Goal: Task Accomplishment & Management: Manage account settings

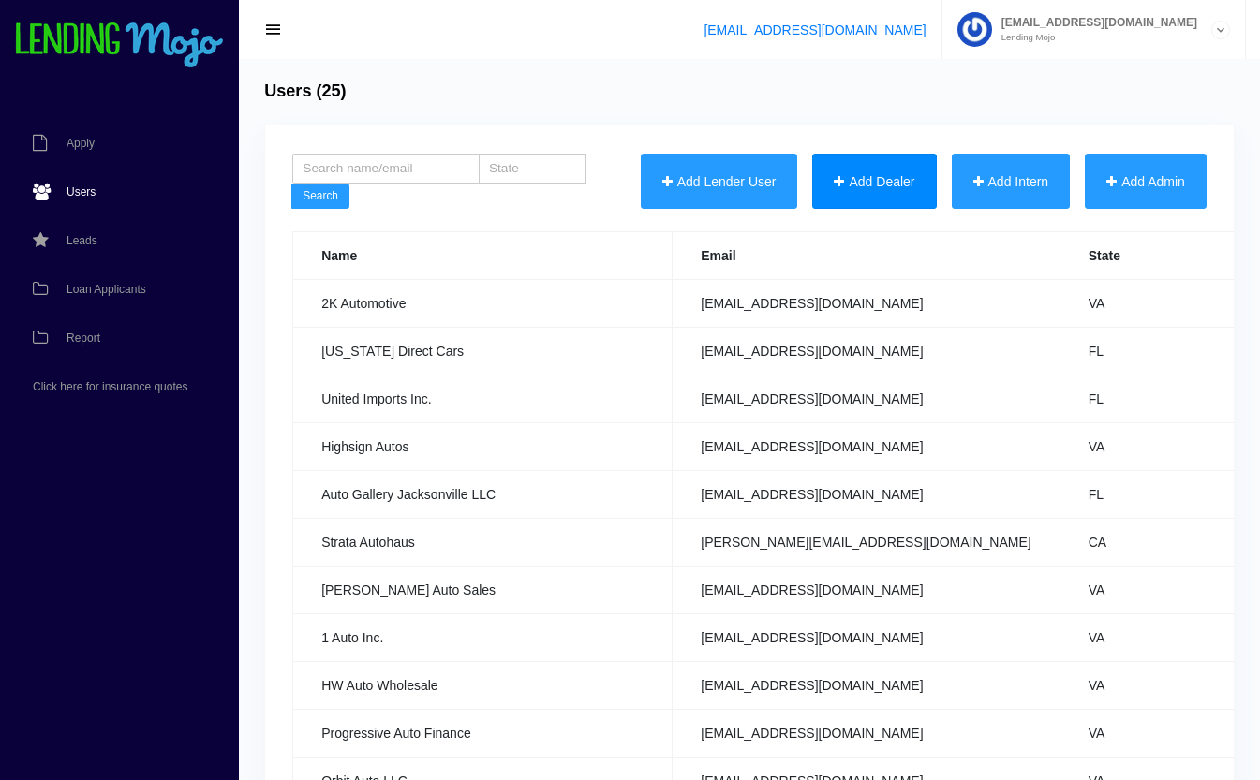
click at [854, 172] on button "Add Dealer" at bounding box center [874, 182] width 124 height 56
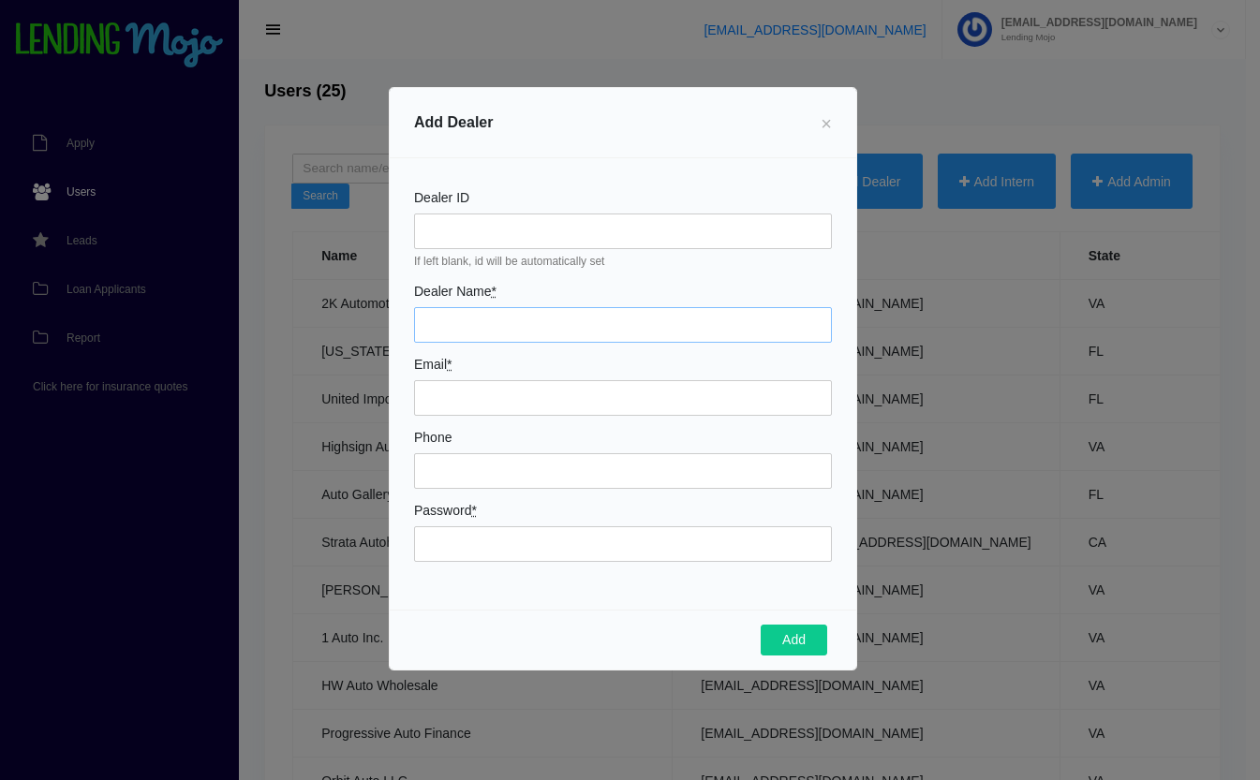
click at [467, 336] on input "Dealer Name *" at bounding box center [623, 325] width 418 height 36
type input "Autobasics"
type input "[EMAIL_ADDRESS][DOMAIN_NAME]"
type input "9043564800"
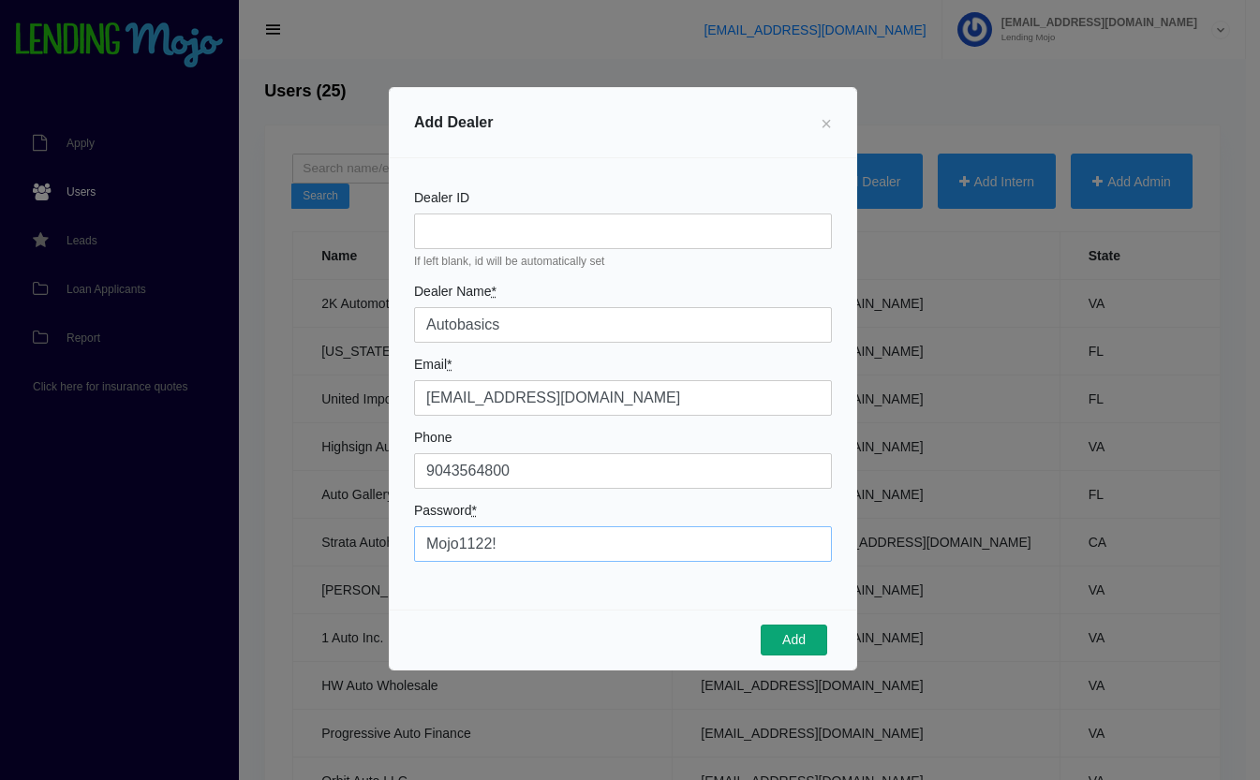
type input "Mojo1122!"
click at [780, 640] on button "Add" at bounding box center [793, 641] width 66 height 32
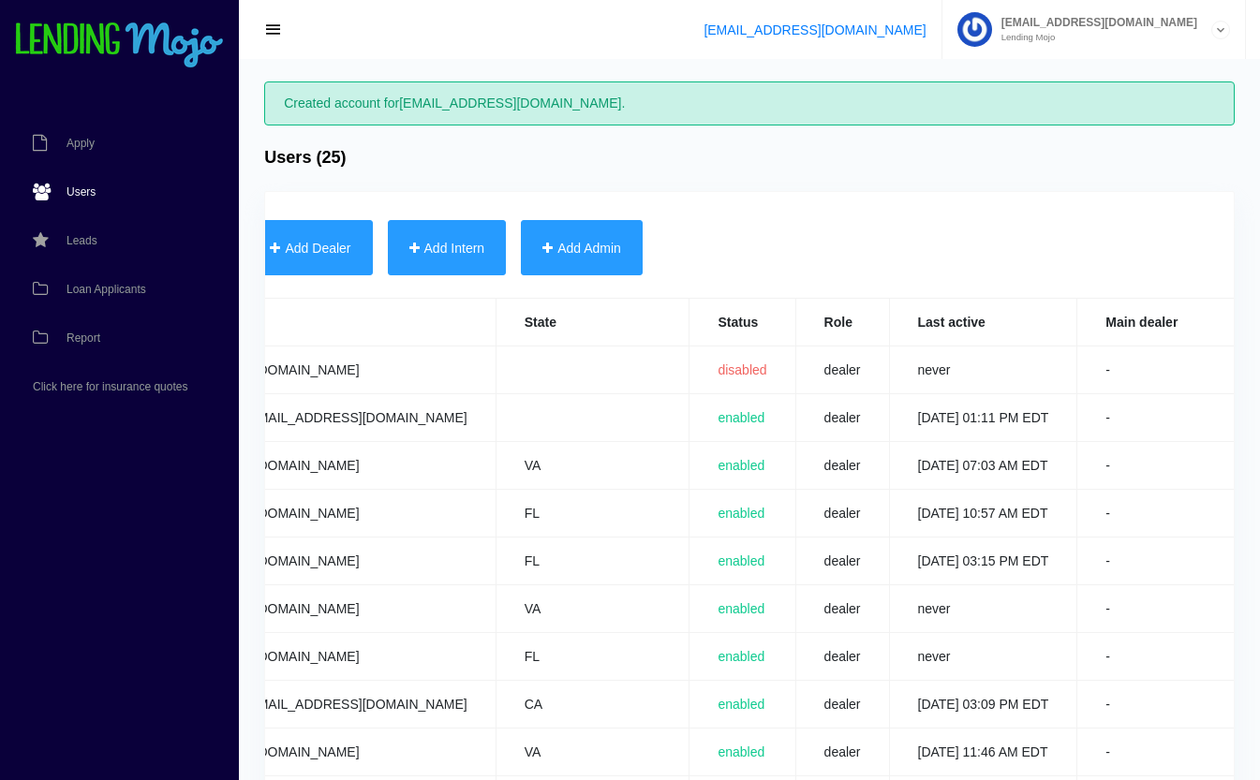
scroll to position [0, 738]
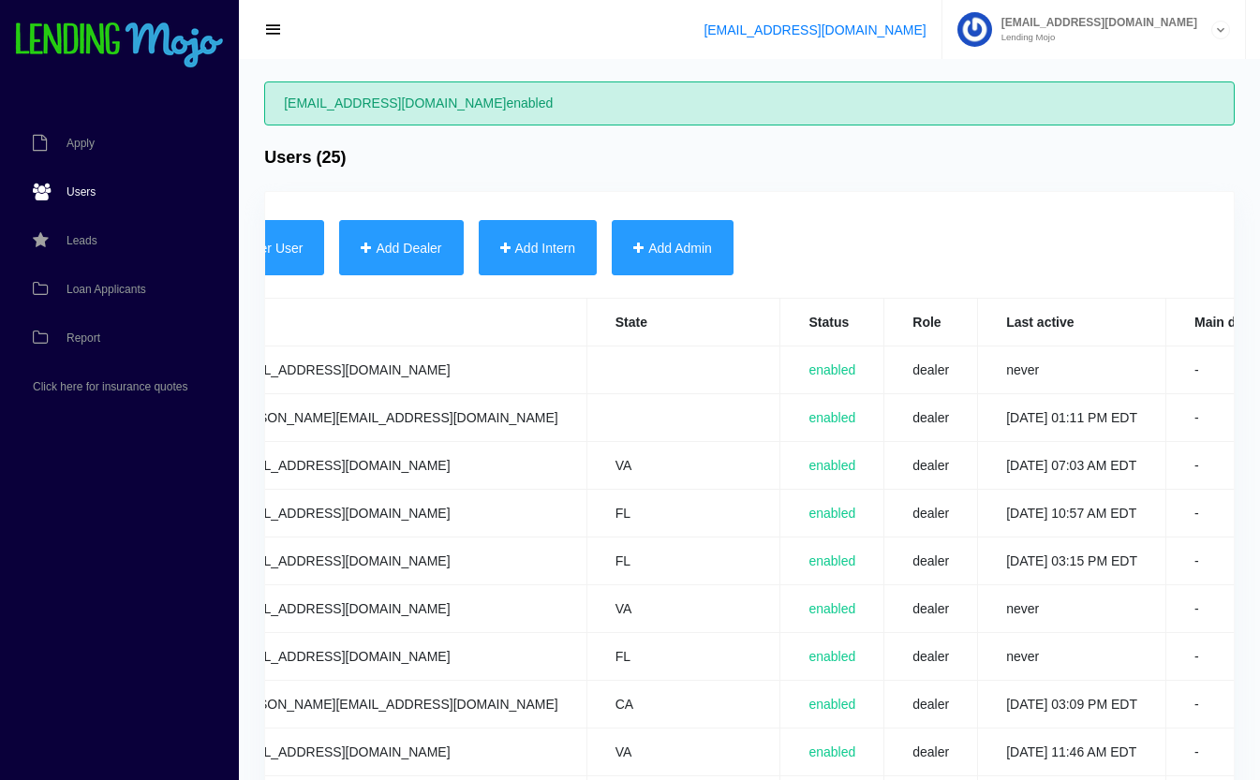
scroll to position [0, 735]
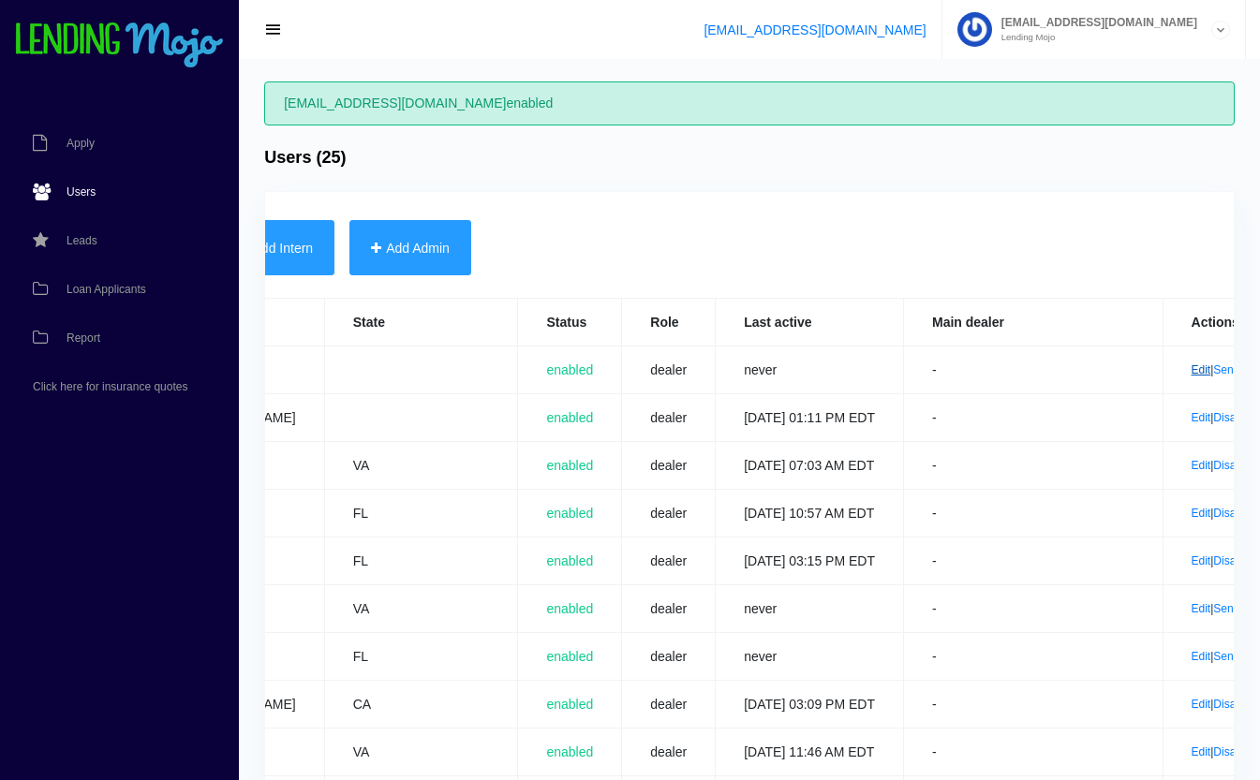
click at [1191, 366] on link "Edit" at bounding box center [1201, 369] width 20 height 13
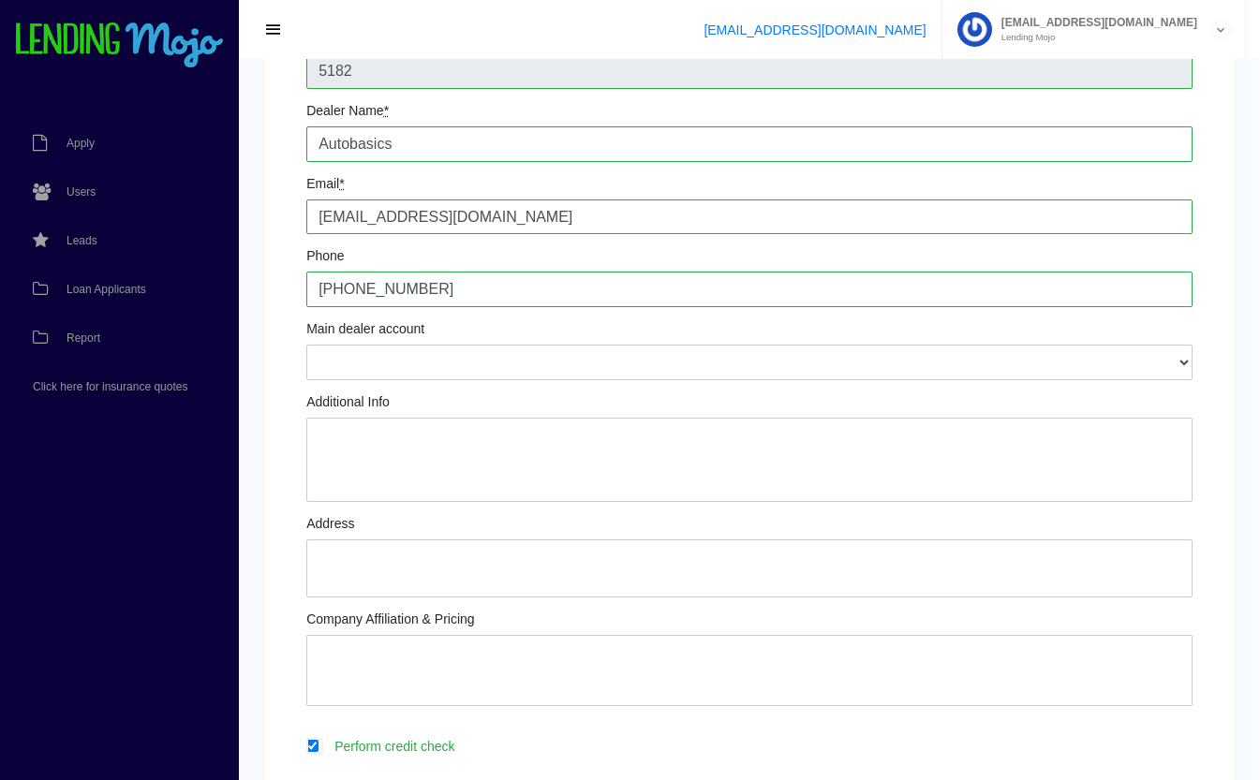
scroll to position [184, 0]
click at [538, 457] on textarea "Additional Info" at bounding box center [749, 457] width 886 height 84
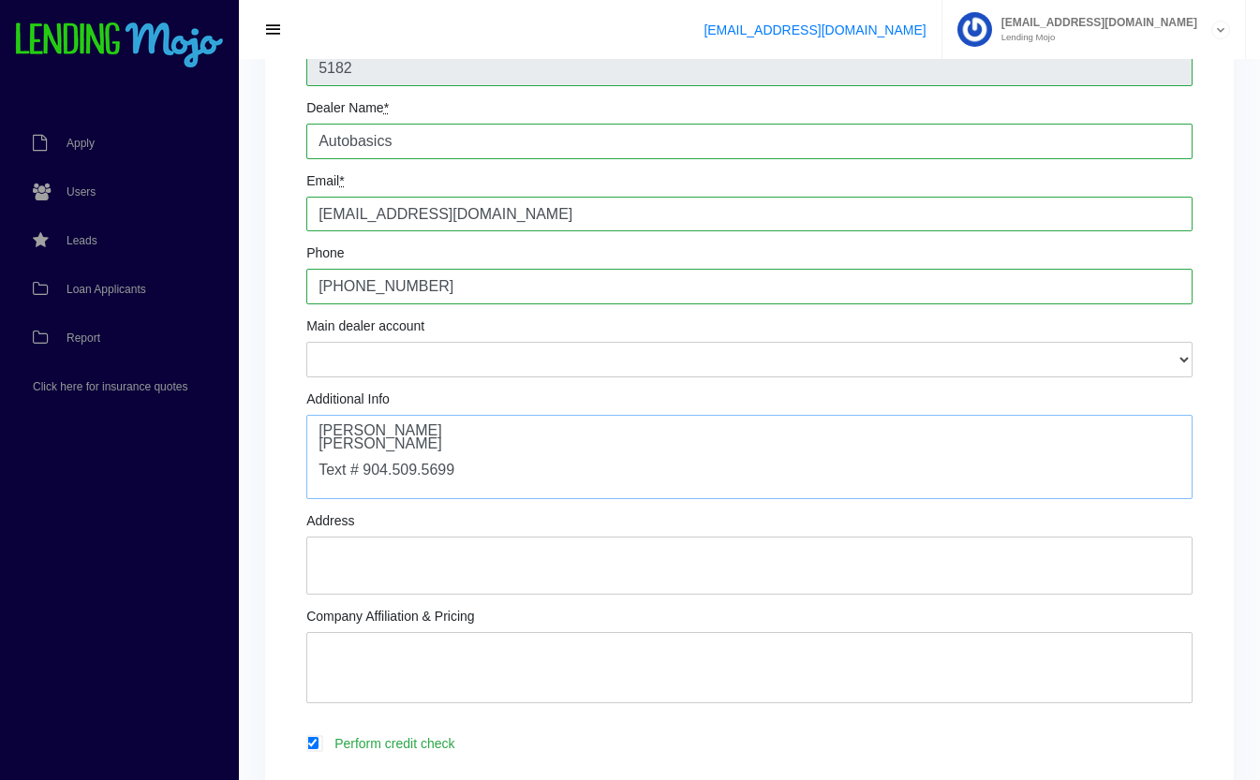
type textarea "George Satterfield Stanley Tillman Text # 904.509.5699"
click at [682, 553] on textarea "Address" at bounding box center [749, 566] width 886 height 58
type textarea "3207 Main St. Jacksonville, FL 32206"
click at [710, 677] on textarea "Company Affiliation & Pricing" at bounding box center [749, 667] width 886 height 71
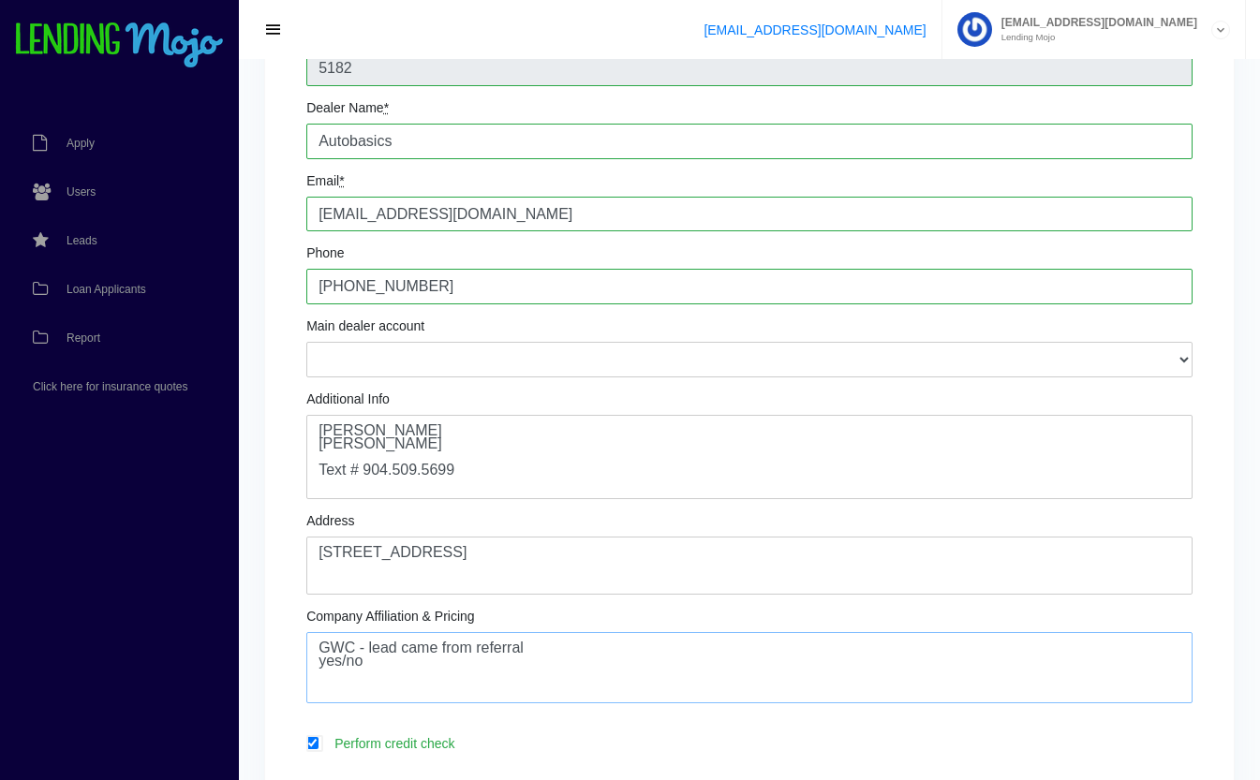
click at [370, 654] on textarea "GWC - lead came from referral yes/no" at bounding box center [749, 667] width 886 height 71
click at [451, 685] on textarea "GWC - existing lead came from referral yes/no" at bounding box center [749, 667] width 886 height 71
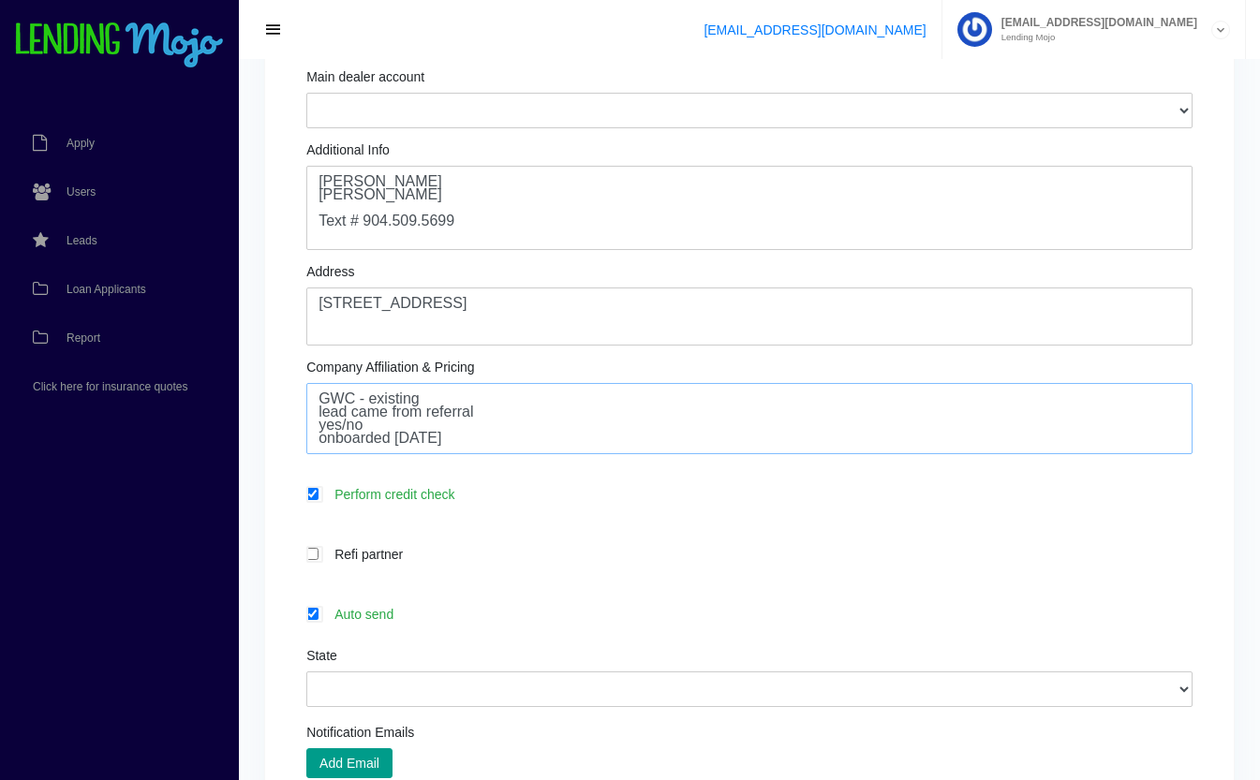
scroll to position [438, 0]
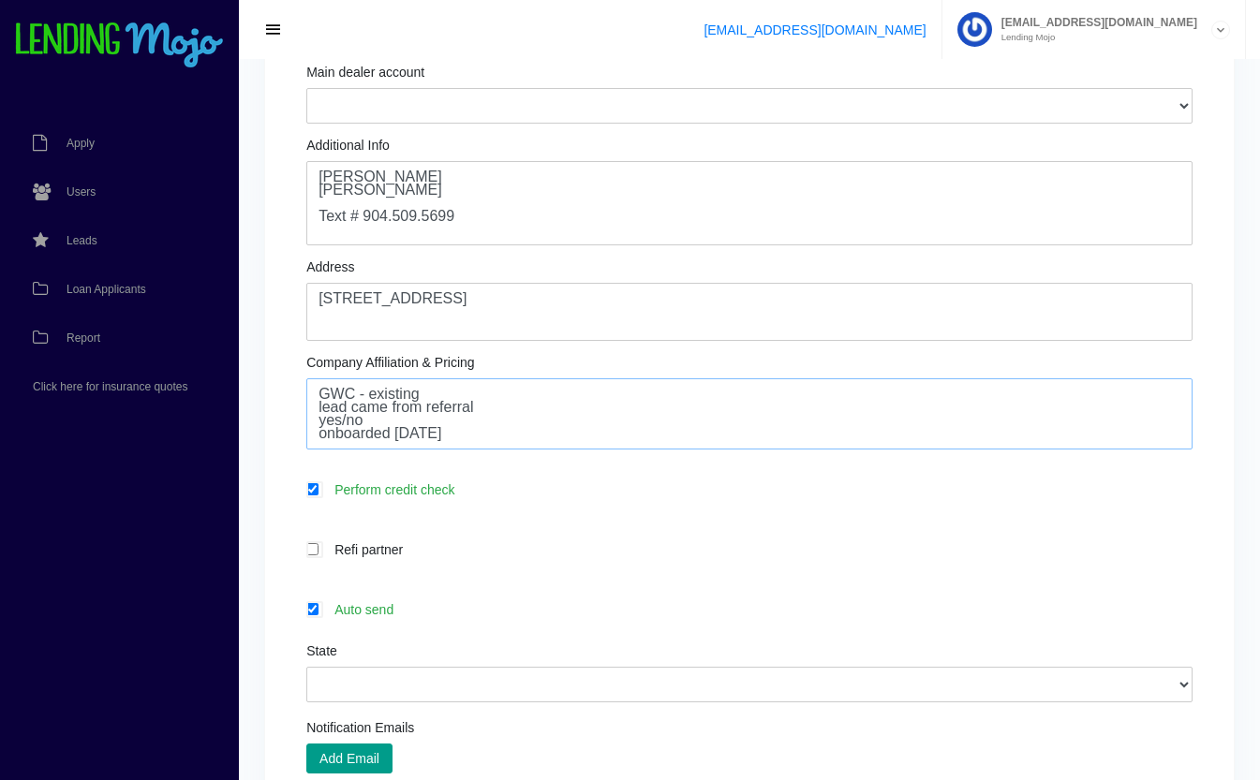
type textarea "GWC - existing lead came from referral yes/no onboarded 10-6-25"
click at [411, 616] on label "Auto send" at bounding box center [758, 609] width 867 height 22
click at [318, 615] on input "Auto send" at bounding box center [312, 609] width 12 height 12
checkbox input "false"
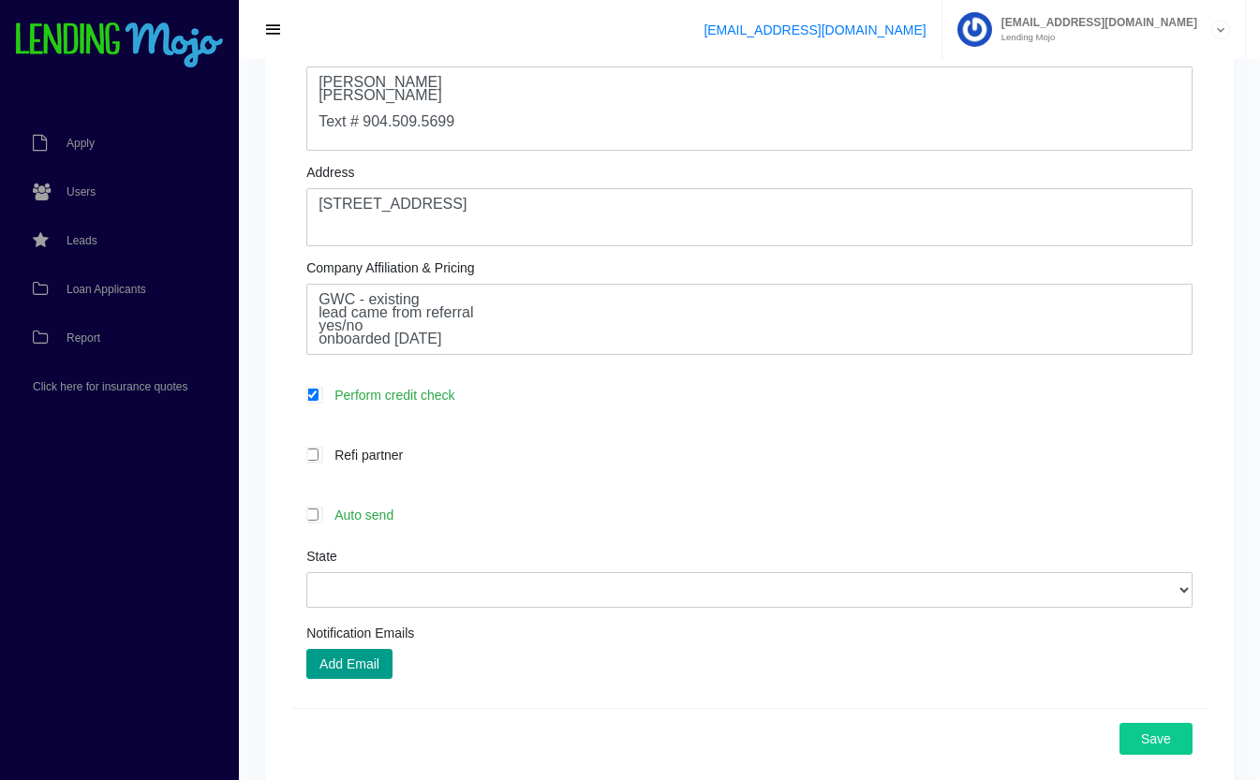
scroll to position [531, 0]
click at [582, 596] on select "Alabama Alaska Arizona Arkansas California Colorado Connecticut Delaware Distri…" at bounding box center [749, 592] width 886 height 36
select select "FL"
click at [306, 575] on select "Alabama Alaska Arizona Arkansas California Colorado Connecticut Delaware Distri…" at bounding box center [749, 592] width 886 height 36
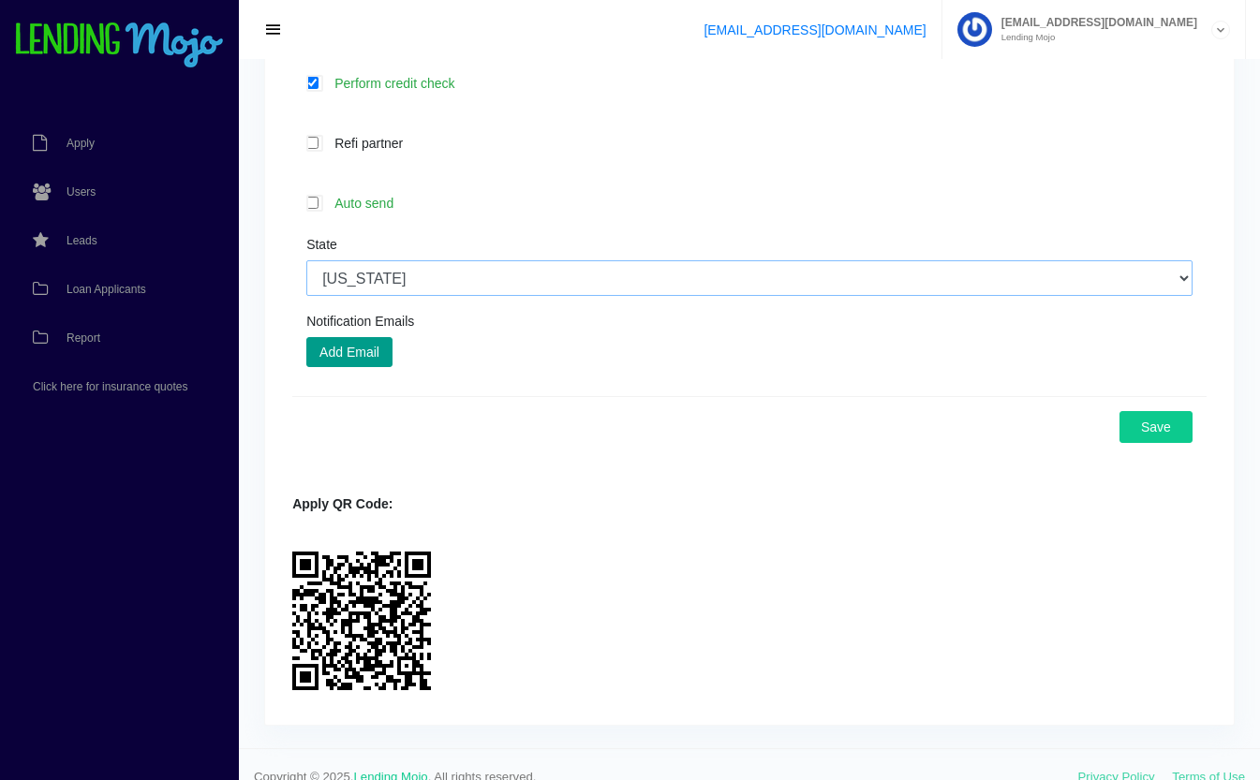
scroll to position [871, 0]
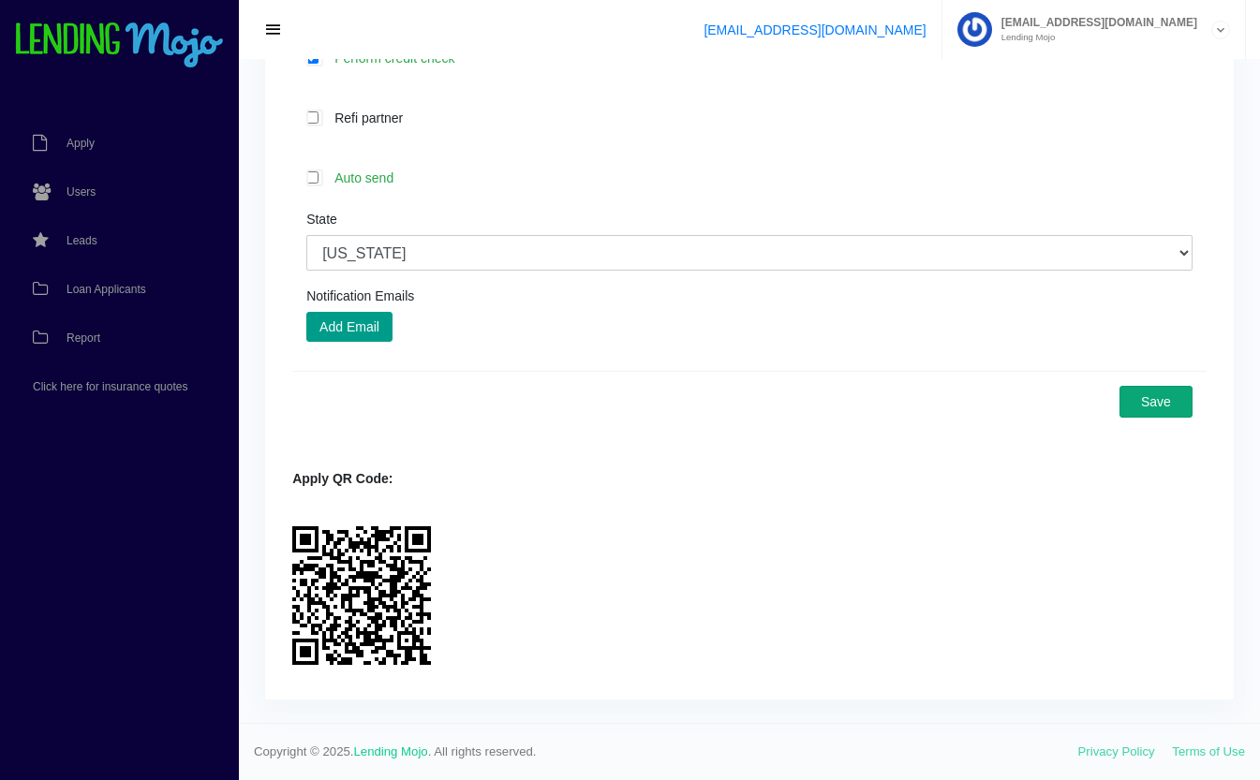
click at [1155, 404] on button "Save" at bounding box center [1155, 402] width 73 height 32
